Goal: Task Accomplishment & Management: Manage account settings

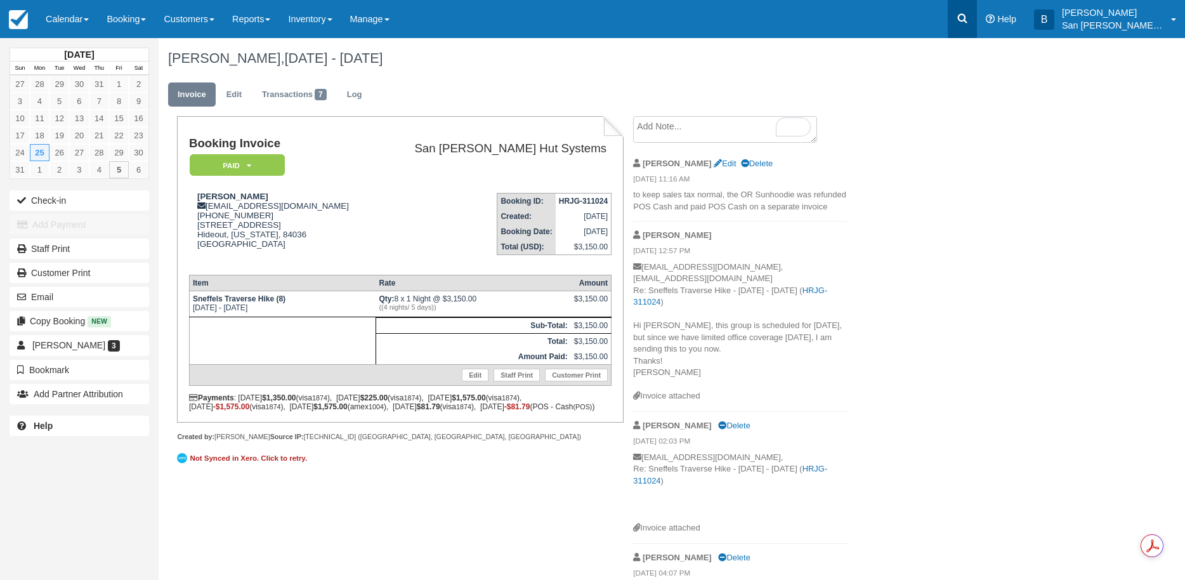
click at [965, 17] on icon at bounding box center [962, 18] width 13 height 13
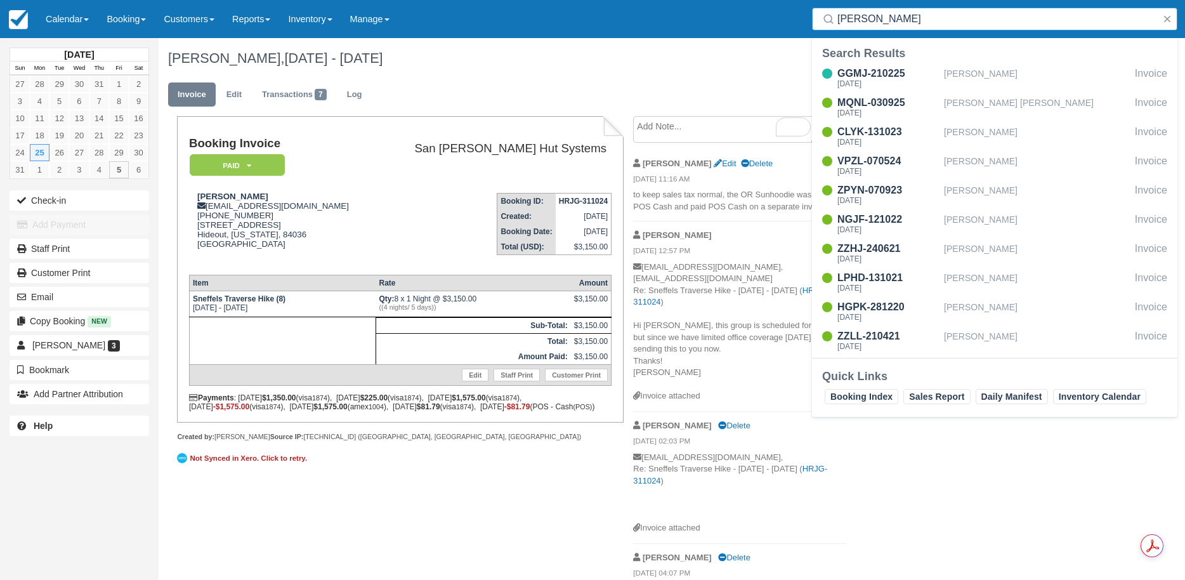
drag, startPoint x: 874, startPoint y: 14, endPoint x: 770, endPoint y: 18, distance: 104.1
click at [770, 18] on div "Menu Calendar Customer Inventory Month Week Day Booking Daily Manifest Daily Li…" at bounding box center [592, 19] width 1185 height 38
type input "allen"
click at [861, 94] on div "CARD-070225 Tue Sep 2 2025 Michael Allen Invoice GVYV-260924 Mon Aug 18 2025 Ba…" at bounding box center [994, 210] width 365 height 294
click at [861, 107] on div "GVYV-260924" at bounding box center [887, 102] width 101 height 15
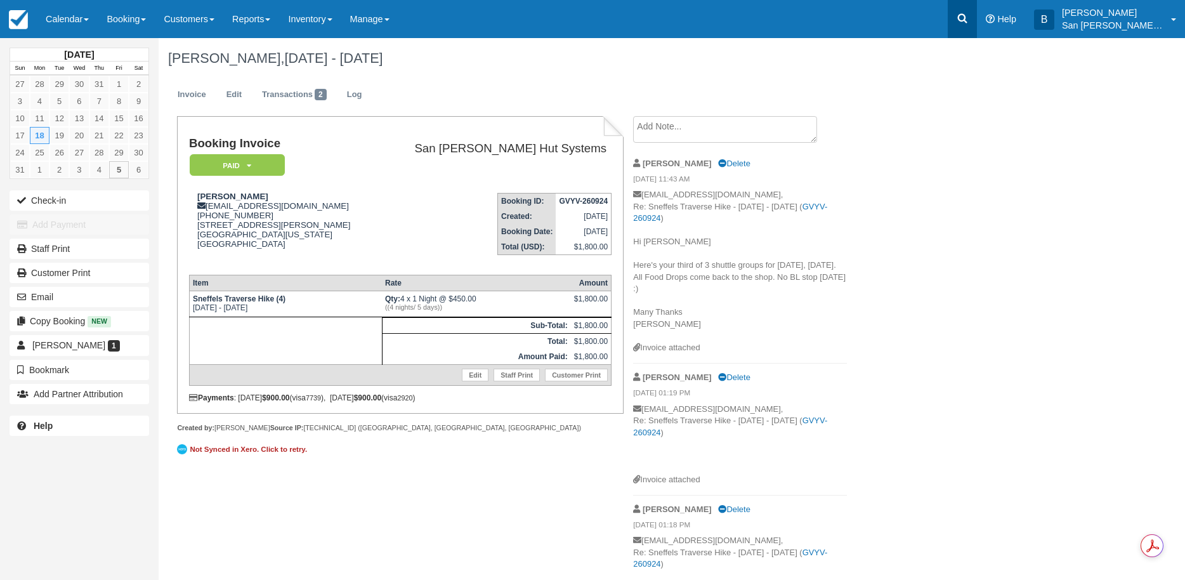
click at [967, 17] on icon at bounding box center [963, 19] width 10 height 10
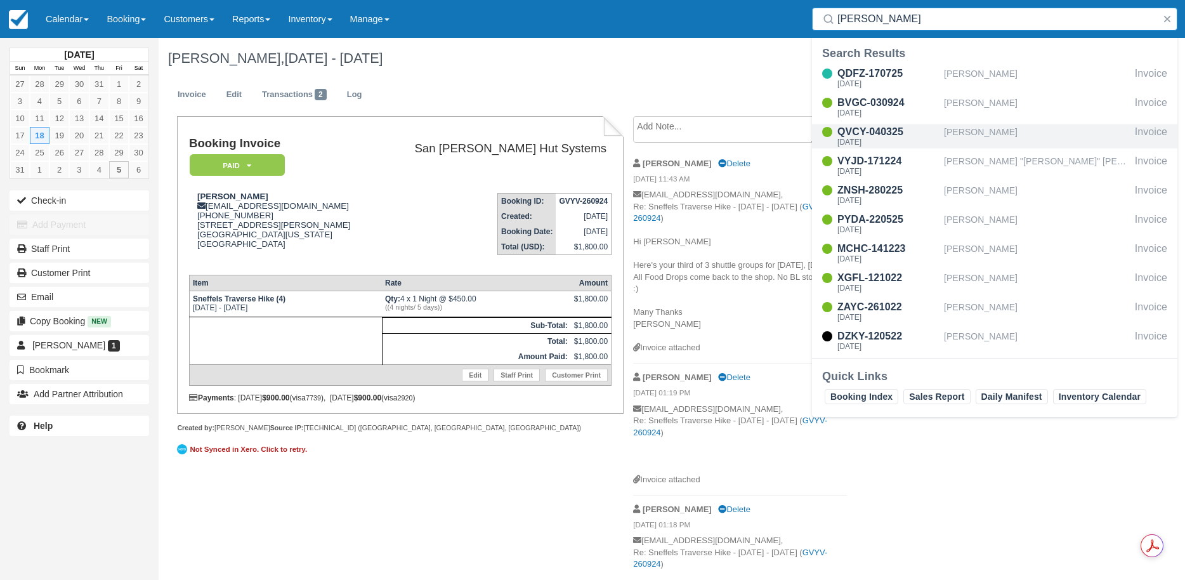
type input "davis"
click at [879, 135] on div "QVCY-040325" at bounding box center [887, 131] width 101 height 15
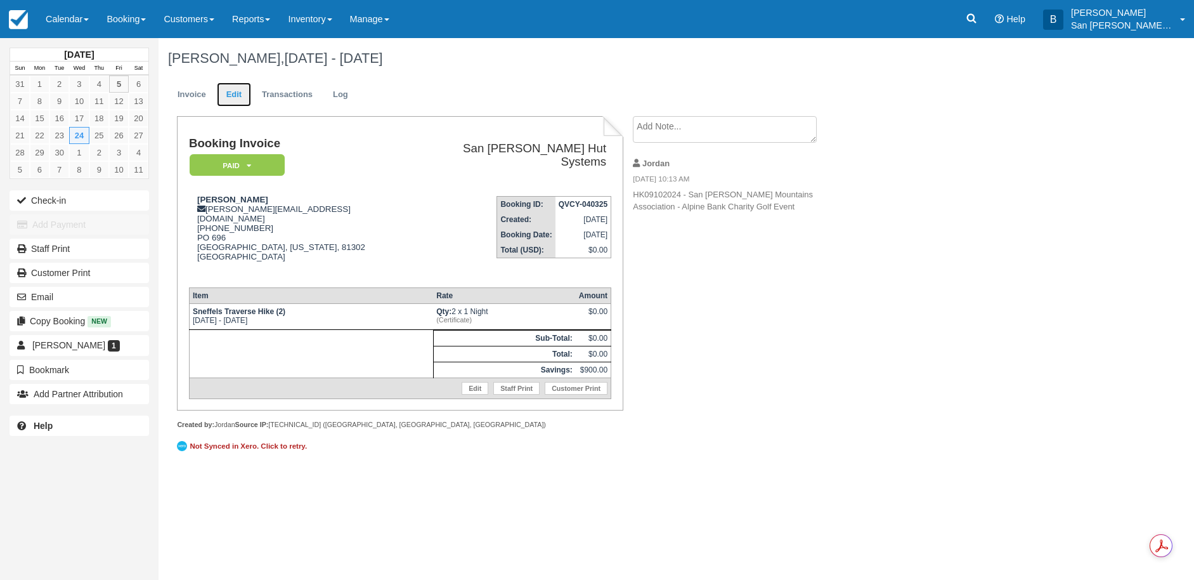
click at [228, 98] on link "Edit" at bounding box center [234, 94] width 34 height 25
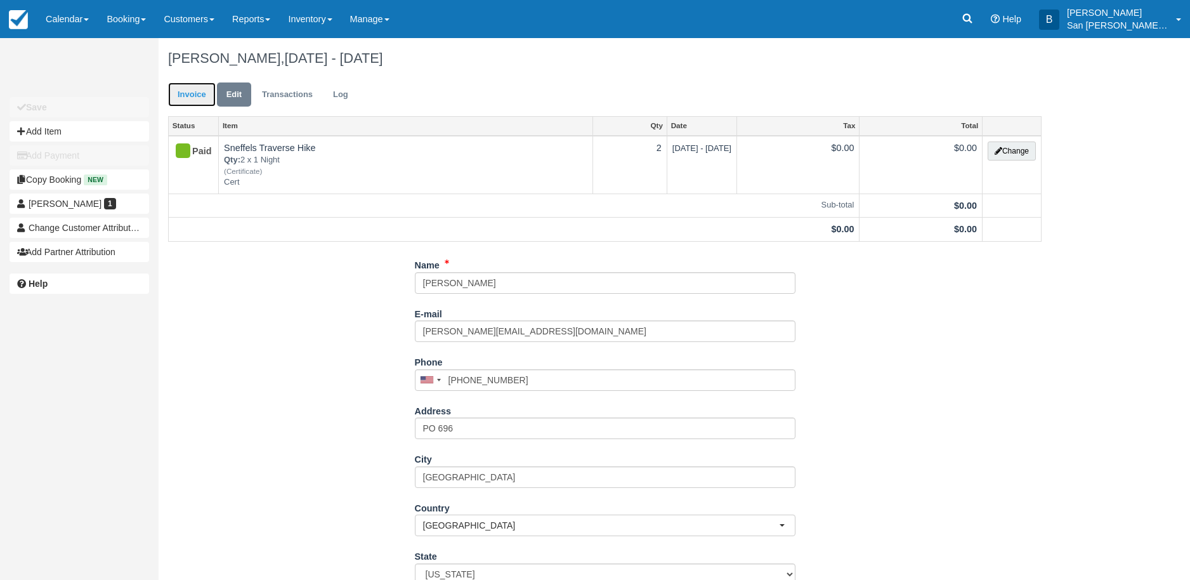
click at [195, 96] on link "Invoice" at bounding box center [192, 94] width 48 height 25
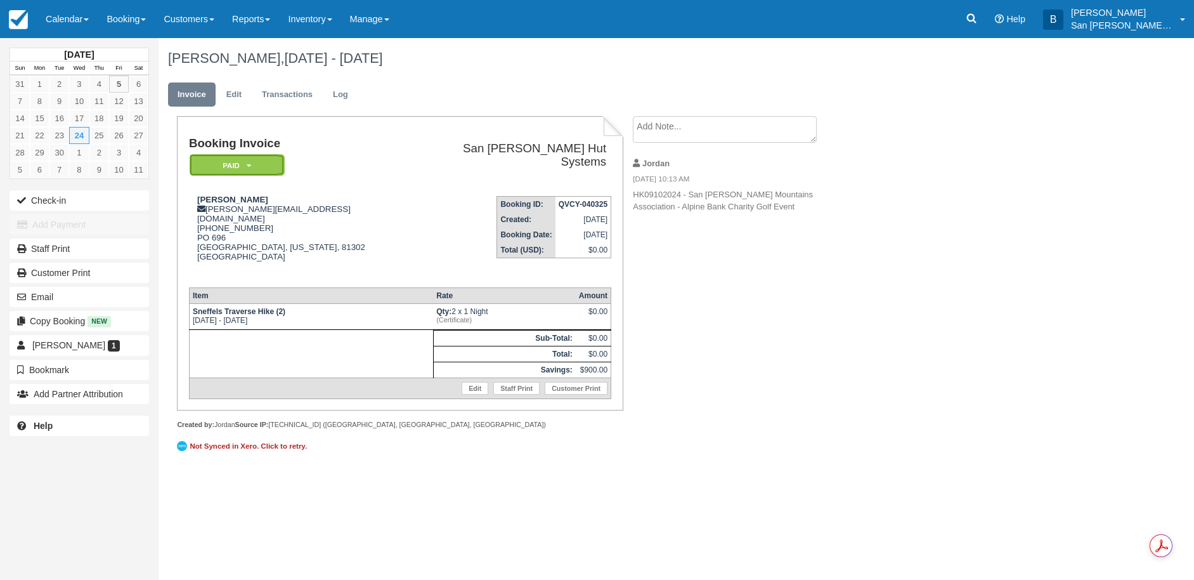
click at [259, 164] on em "Paid" at bounding box center [237, 165] width 95 height 22
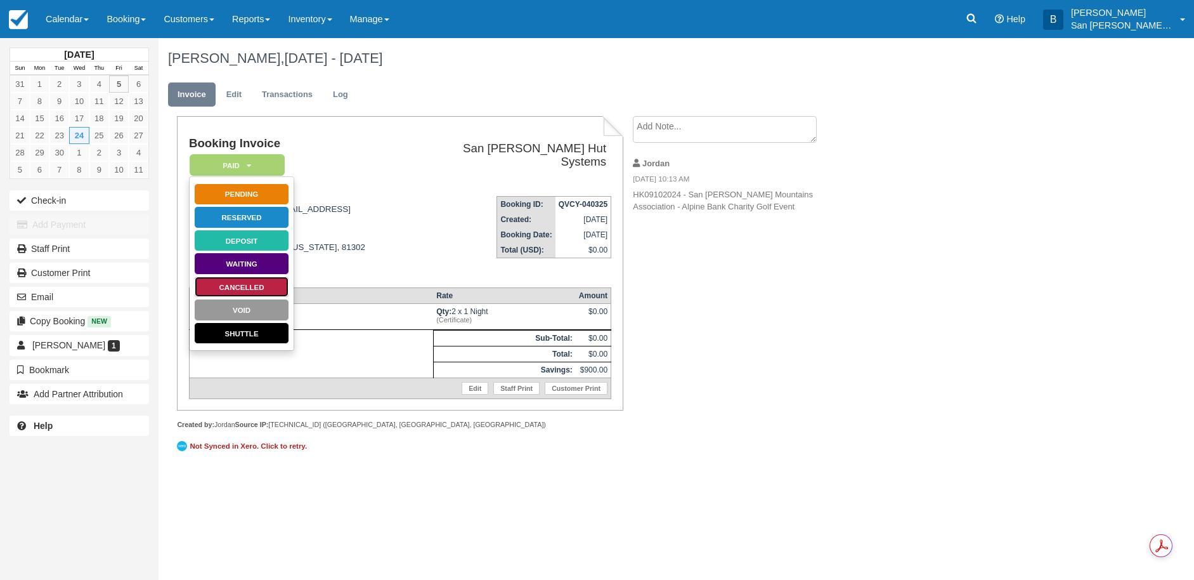
click at [244, 283] on link "Cancelled" at bounding box center [241, 287] width 95 height 22
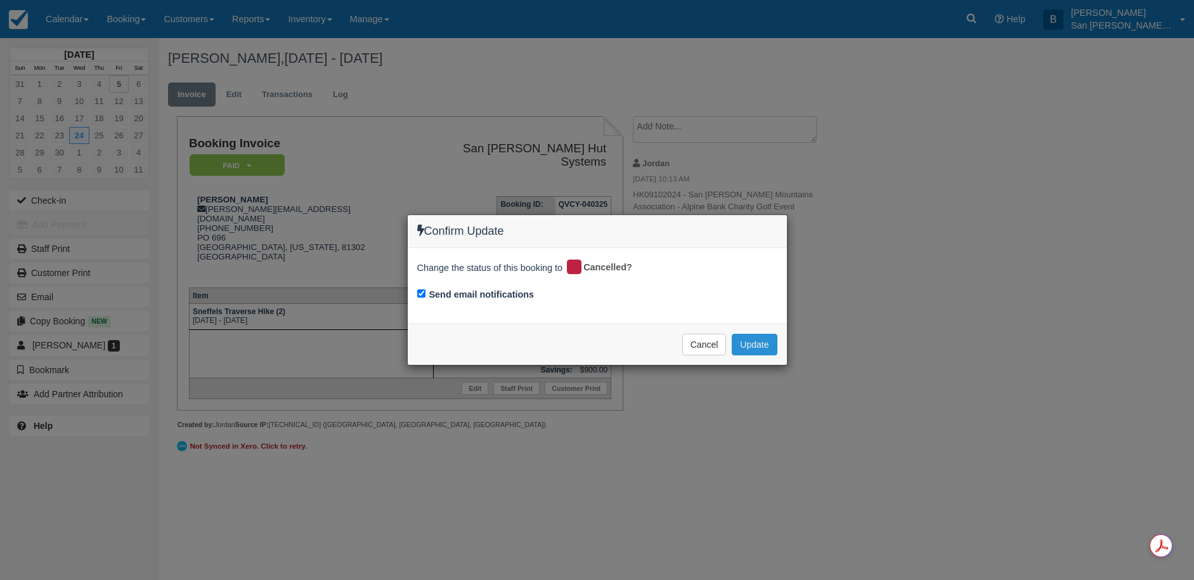
click at [758, 347] on button "Update" at bounding box center [754, 345] width 45 height 22
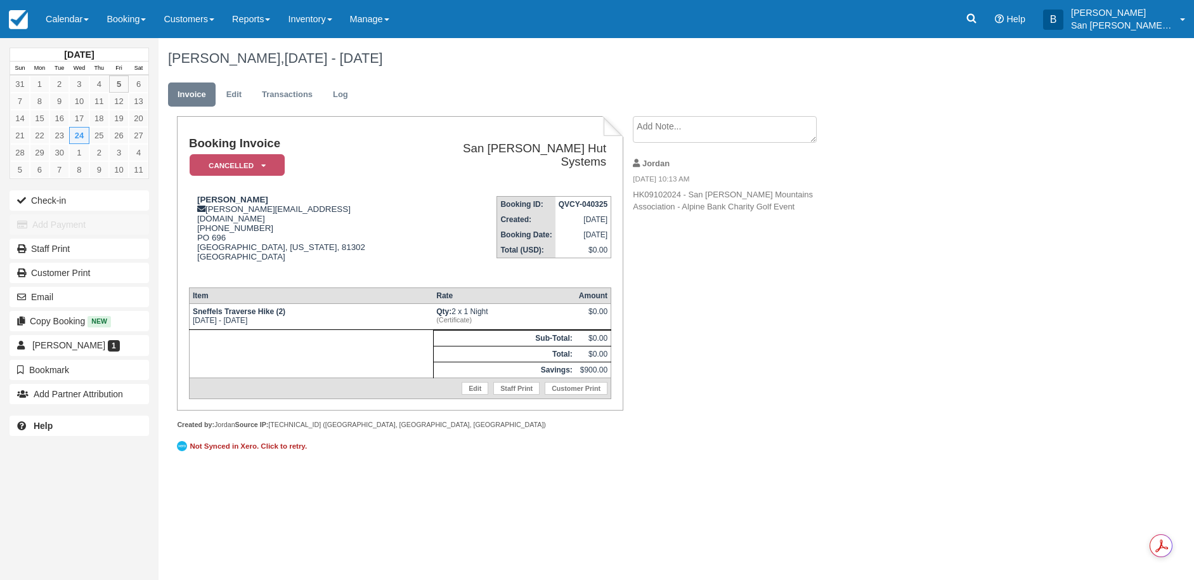
click at [690, 126] on textarea at bounding box center [725, 129] width 184 height 27
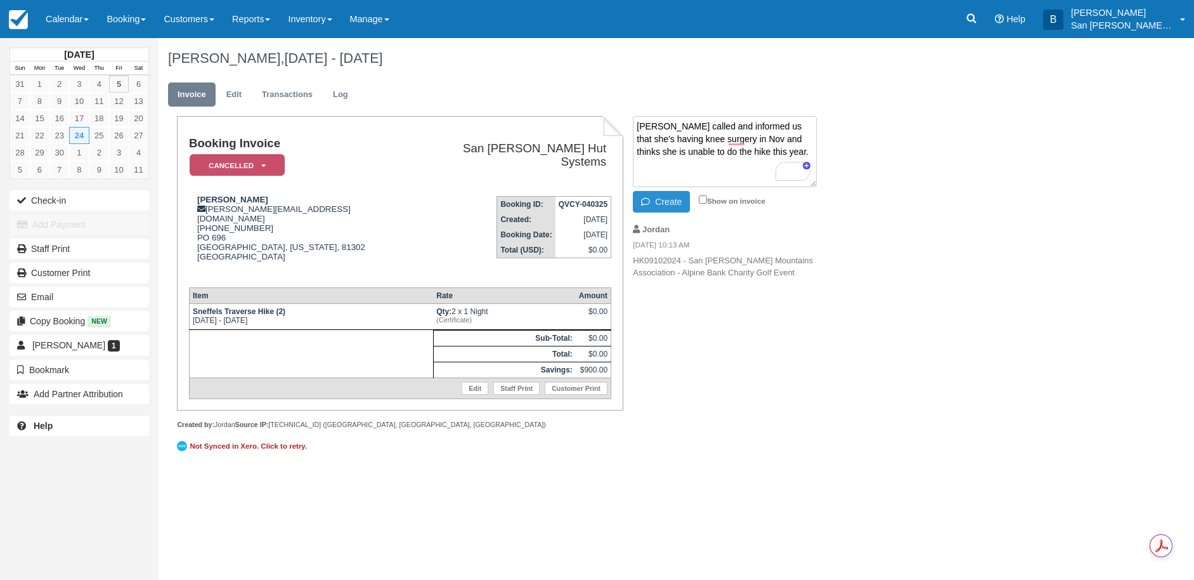
type textarea "[PERSON_NAME] called and informed us that she's having knee surgery in Nov and …"
click at [679, 202] on button "Create" at bounding box center [661, 202] width 57 height 22
